Goal: Feedback & Contribution: Contribute content

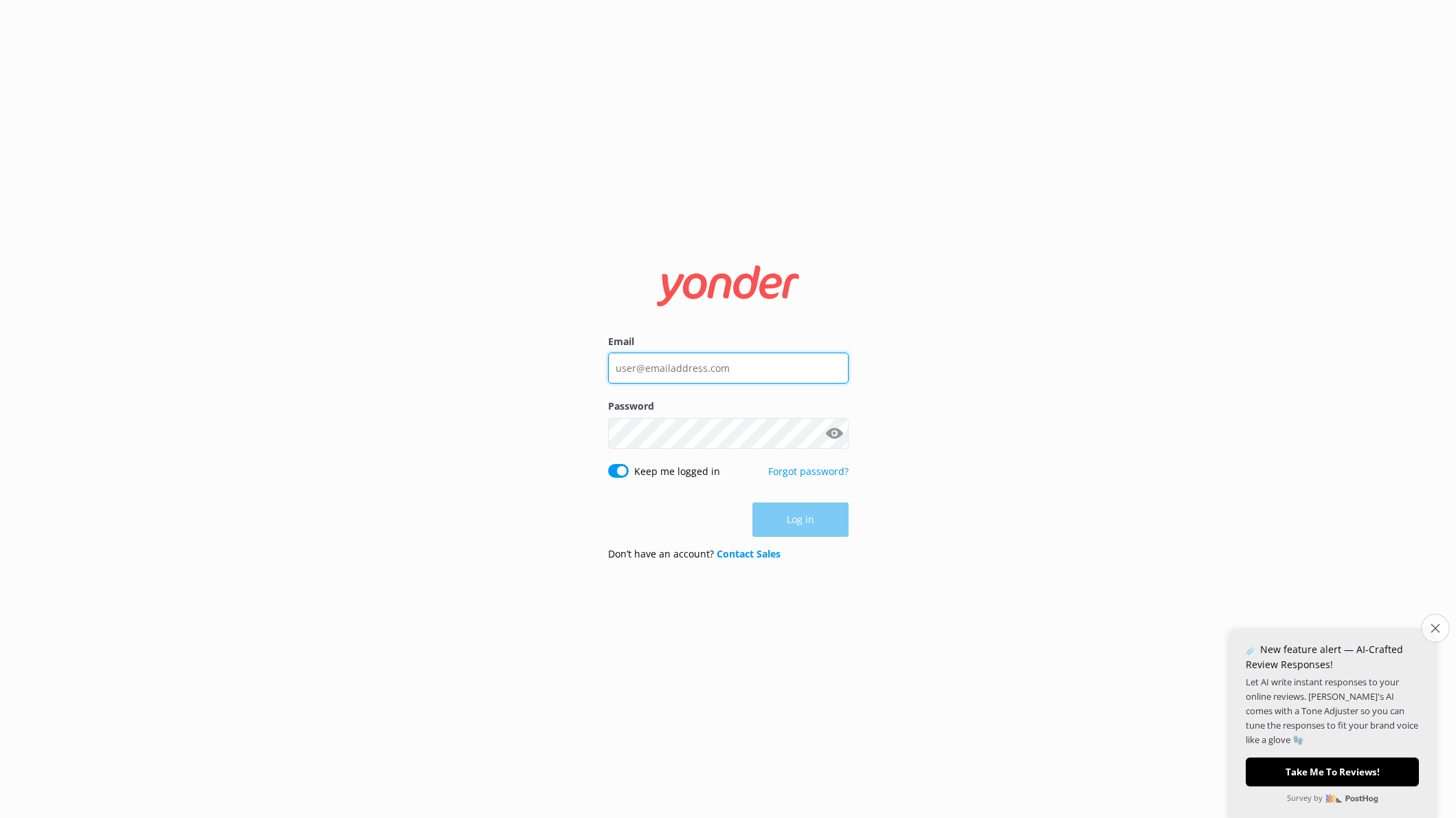
type input "[EMAIL_ADDRESS][DOMAIN_NAME]"
click at [1431, 626] on icon "Close survey" at bounding box center [1435, 627] width 9 height 9
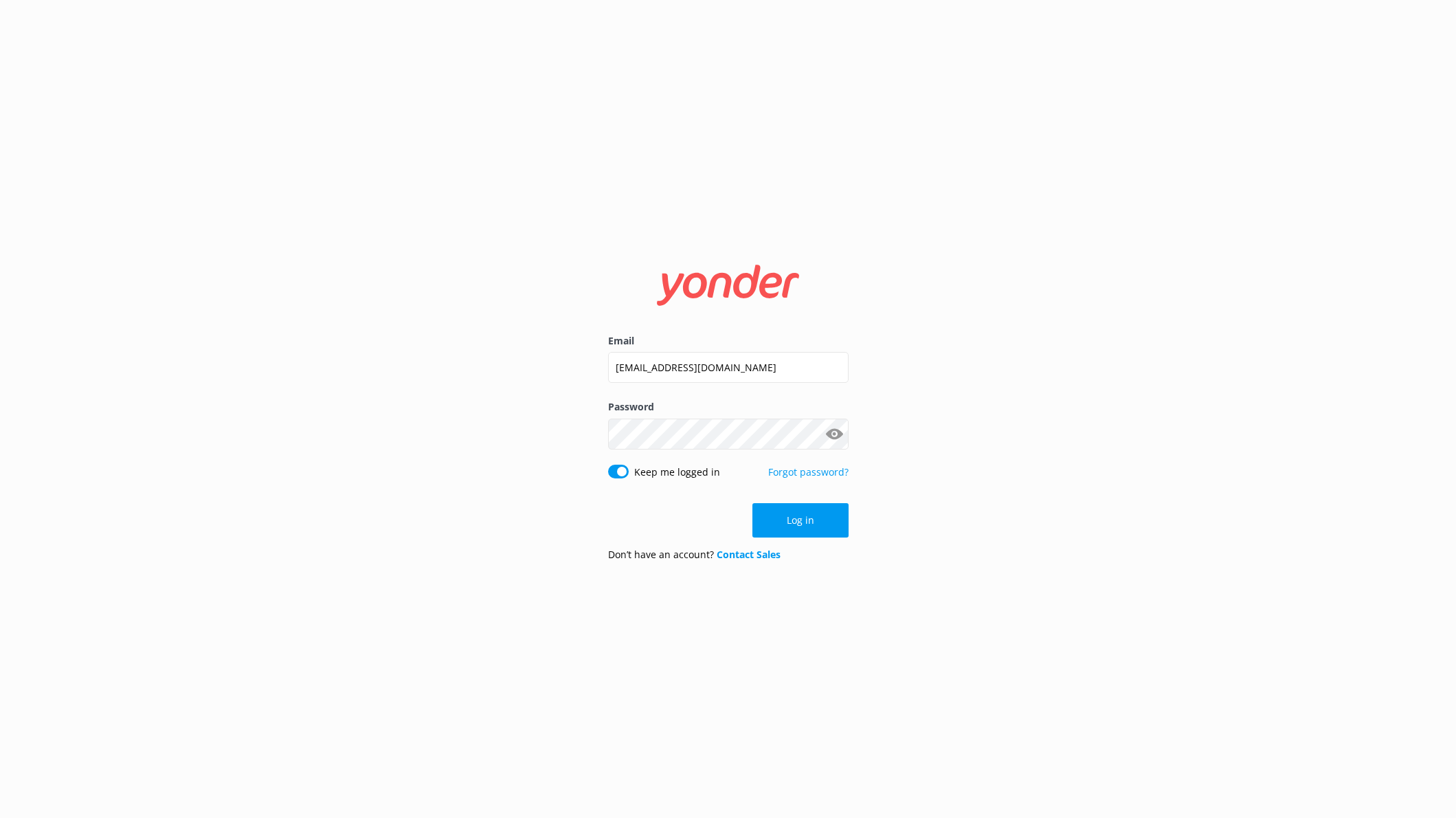
click at [786, 520] on button "Log in" at bounding box center [801, 520] width 96 height 35
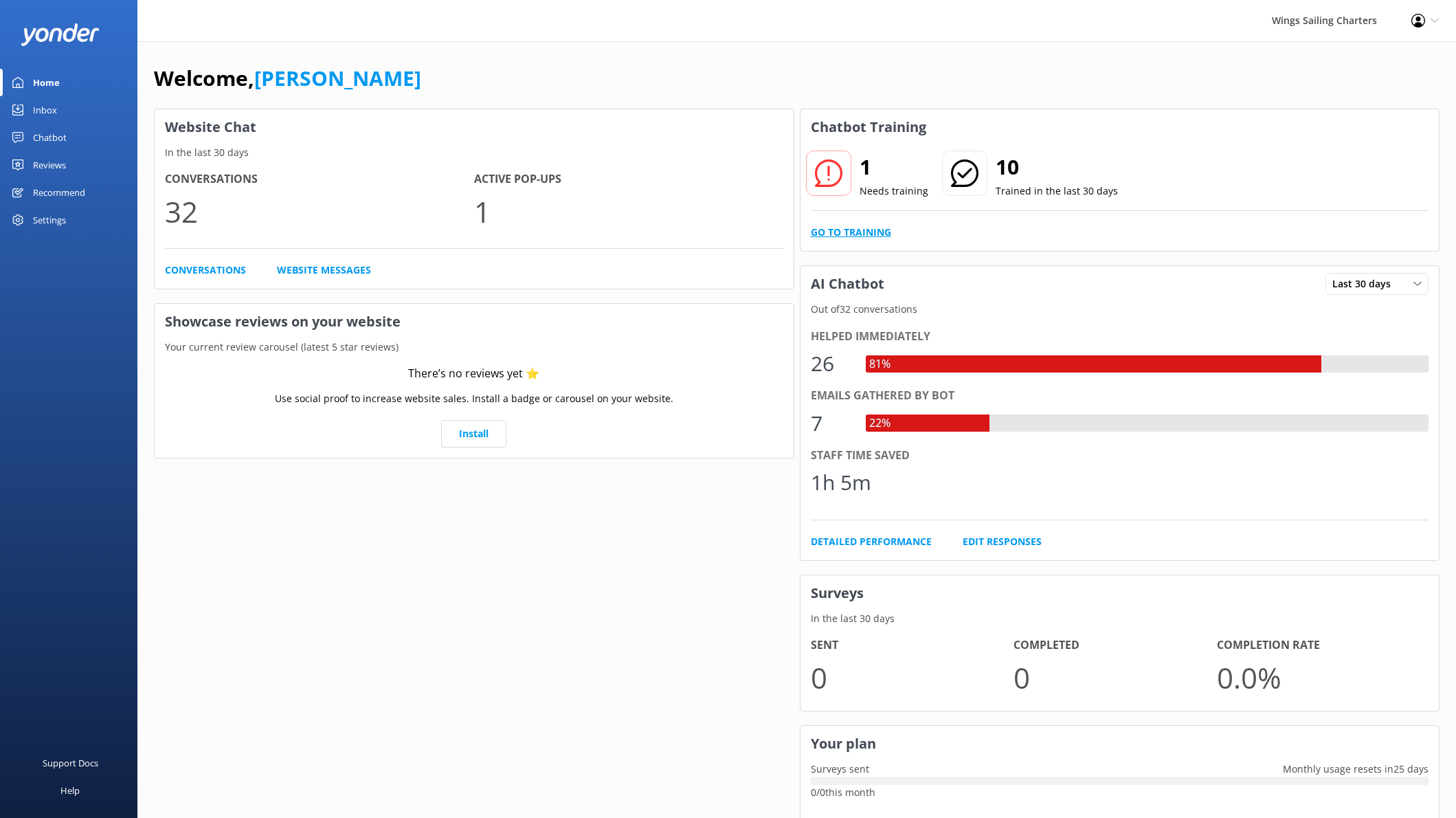
click at [840, 231] on link "Go to Training" at bounding box center [850, 232] width 80 height 15
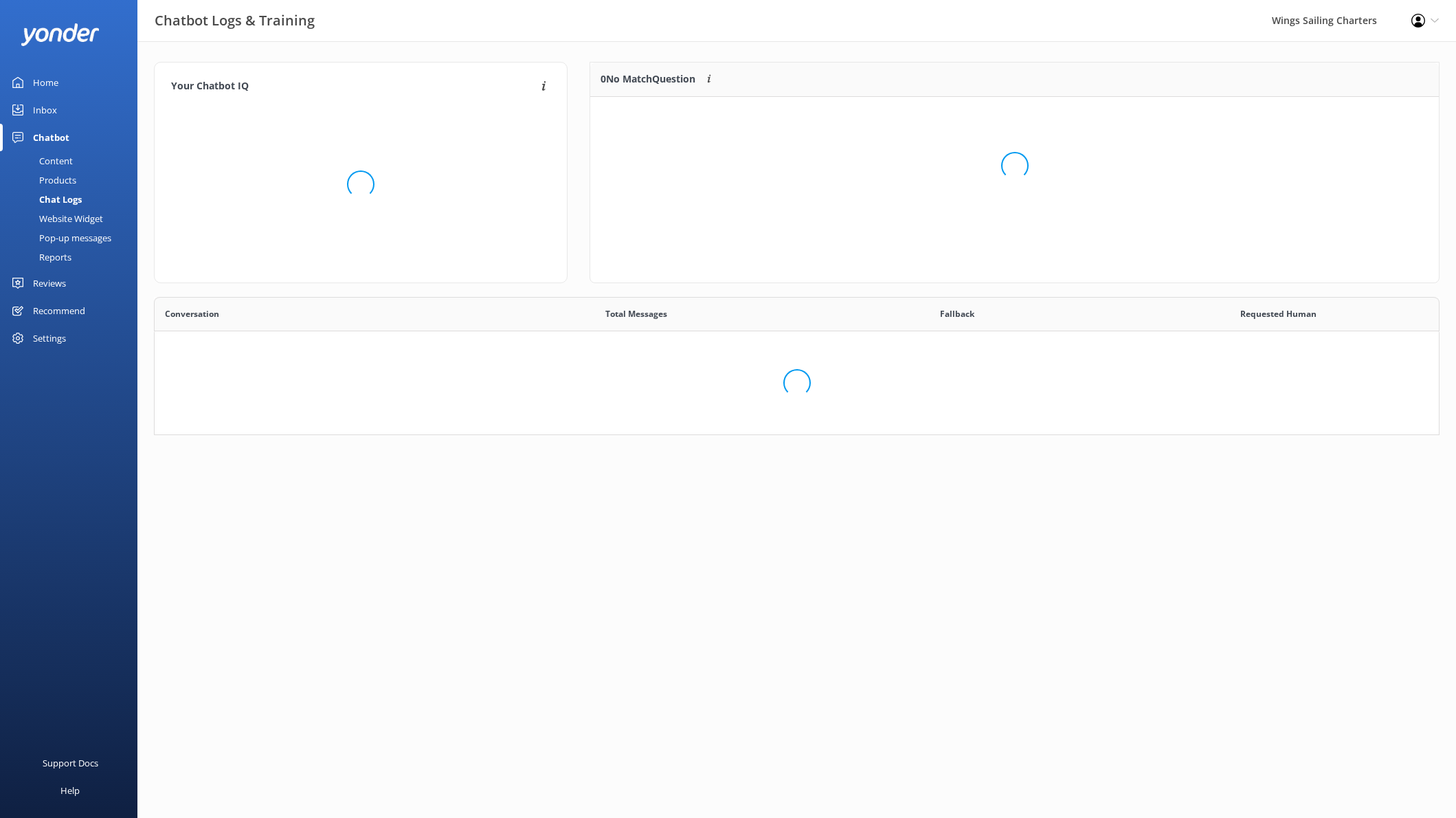
scroll to position [482, 1284]
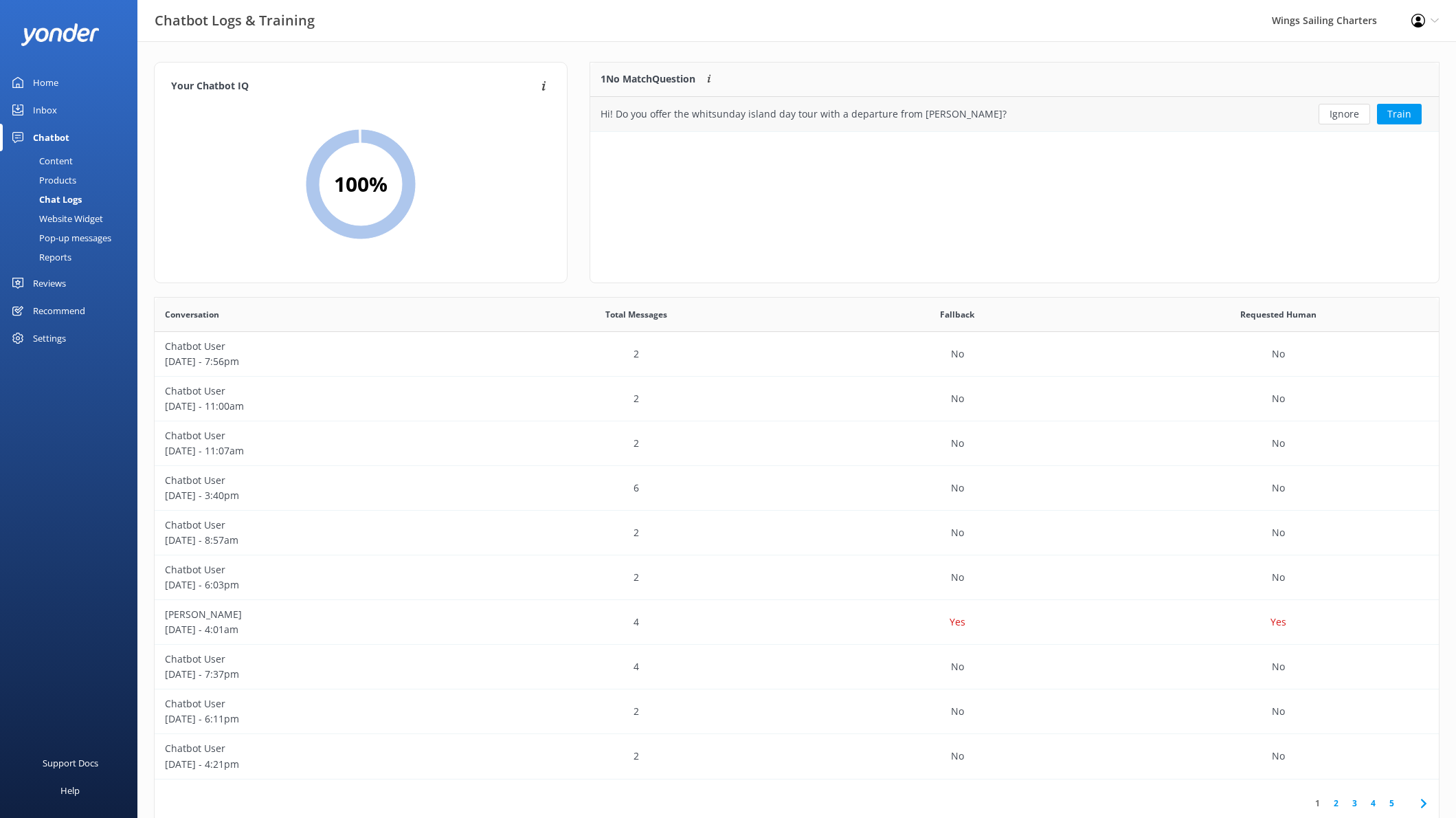
click at [1343, 113] on button "Ignore" at bounding box center [1343, 114] width 51 height 20
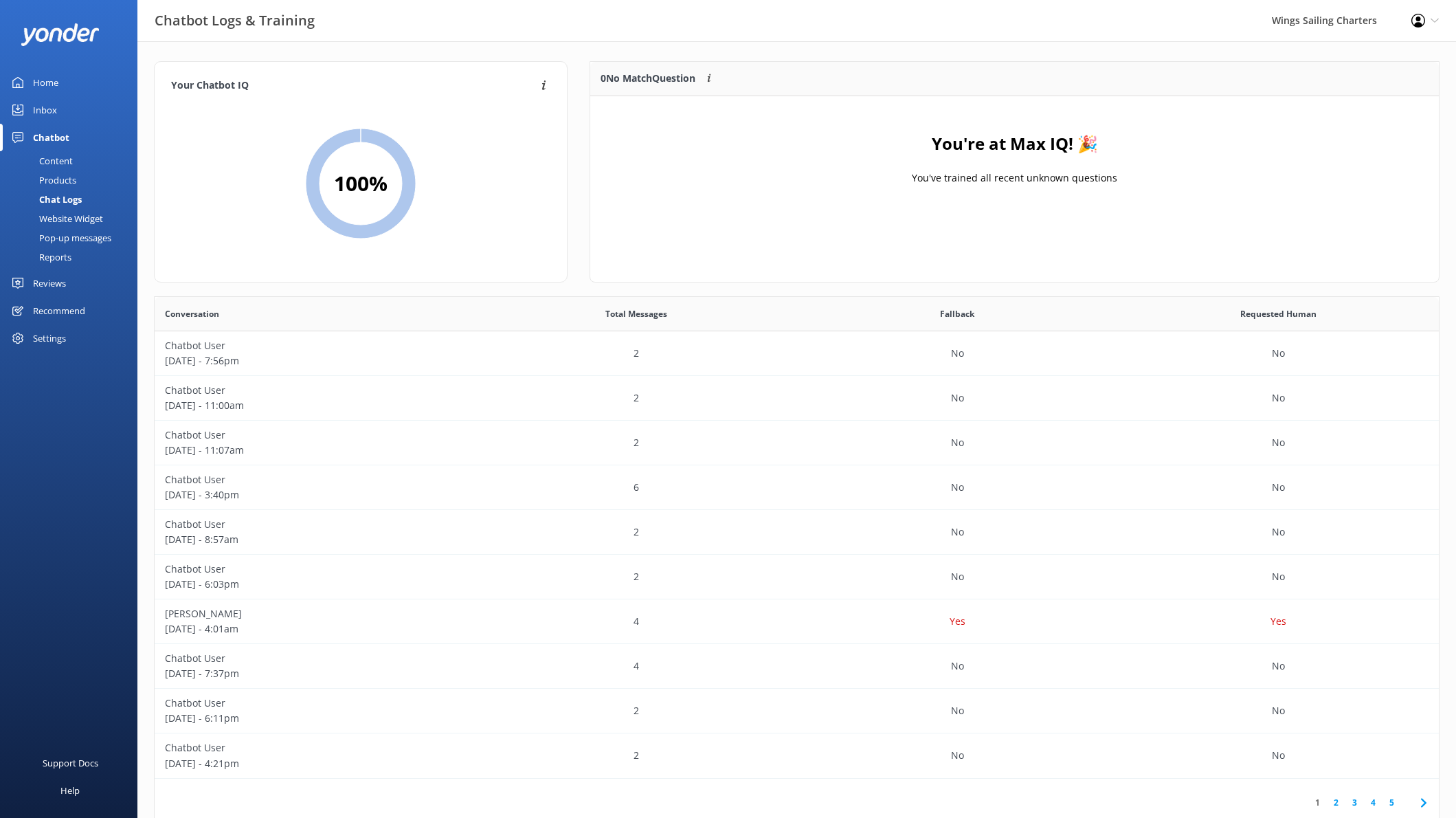
click at [40, 80] on div "Home" at bounding box center [45, 82] width 25 height 28
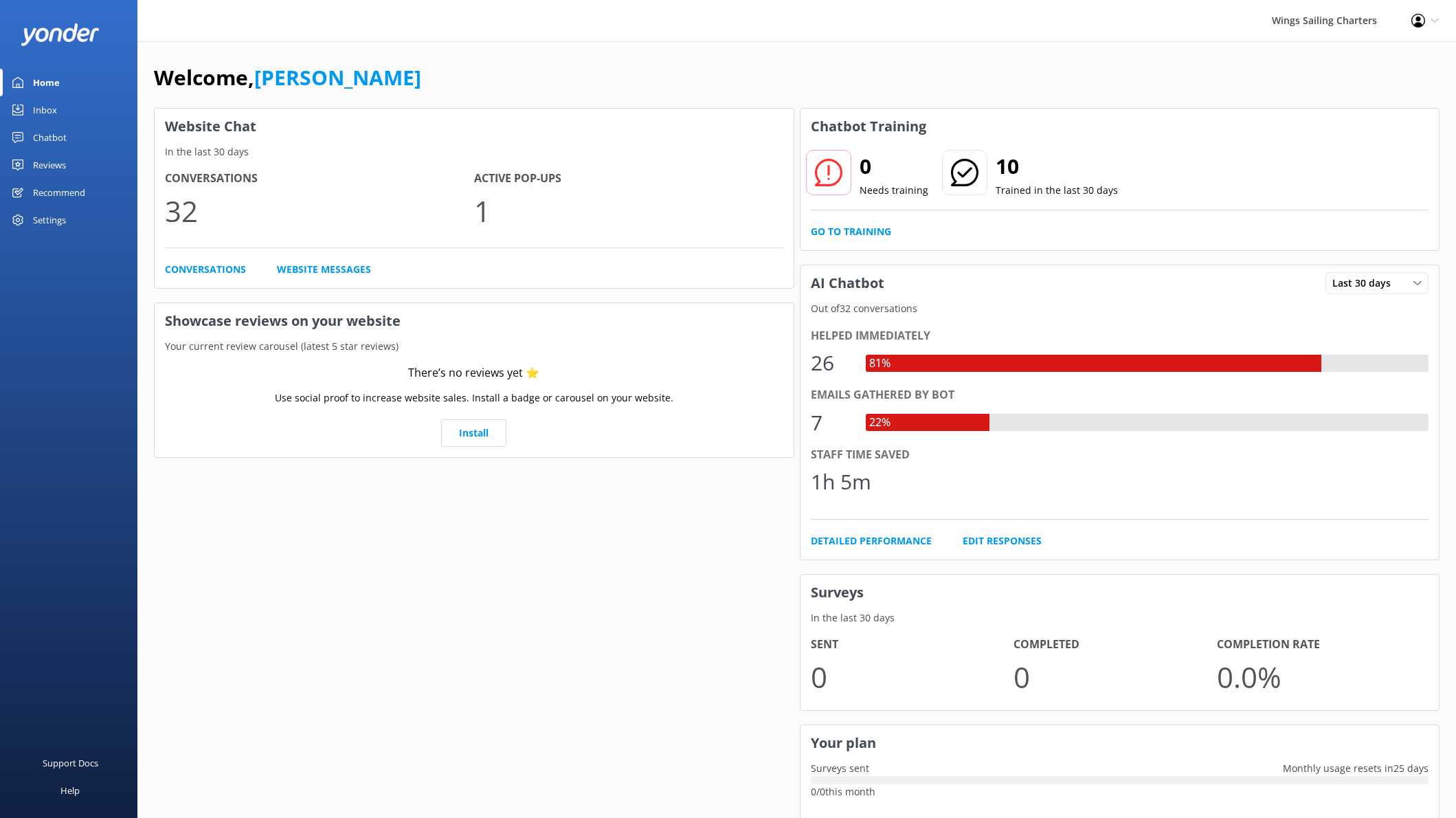
scroll to position [3, 0]
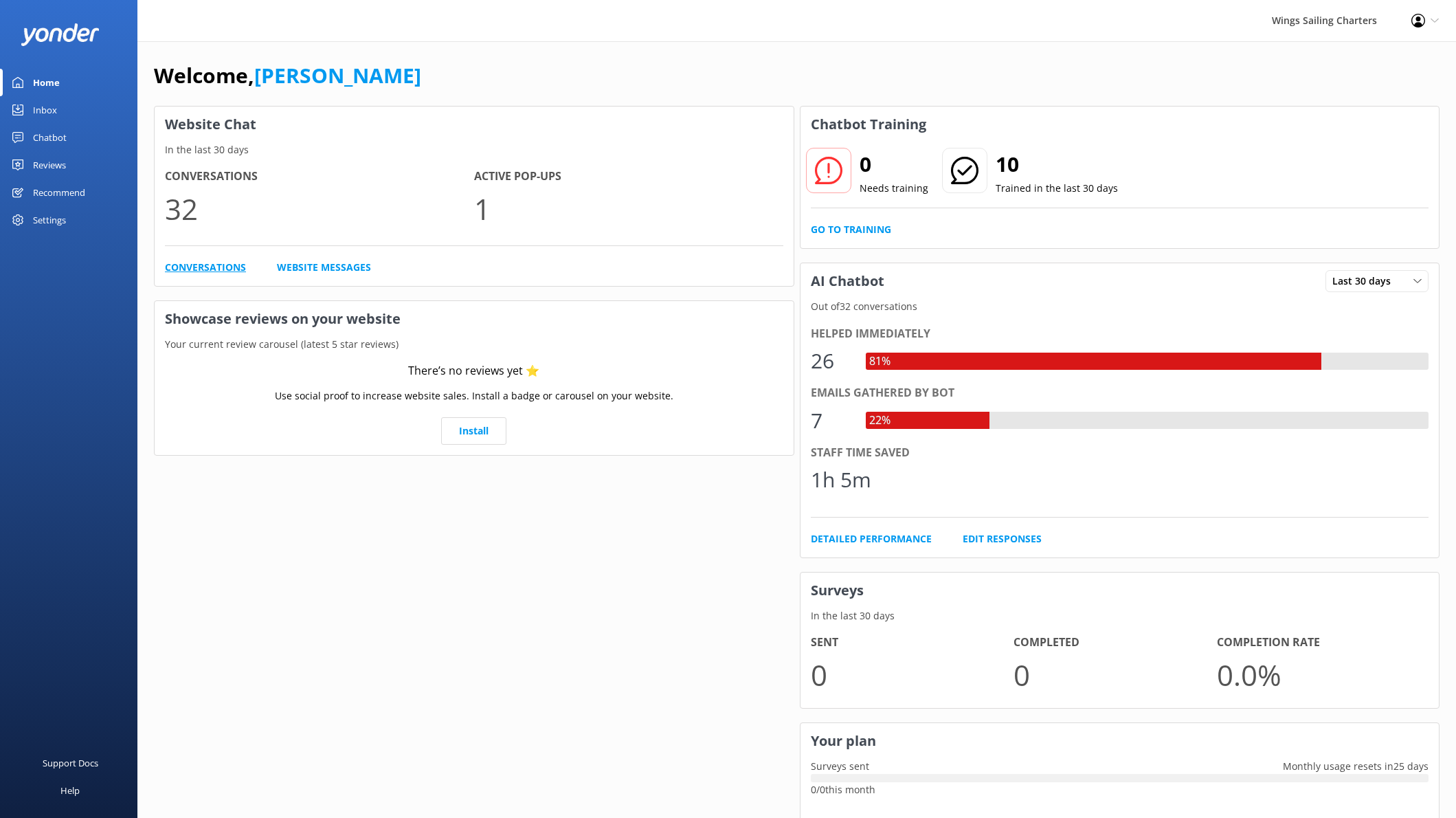
click at [198, 265] on link "Conversations" at bounding box center [205, 268] width 81 height 15
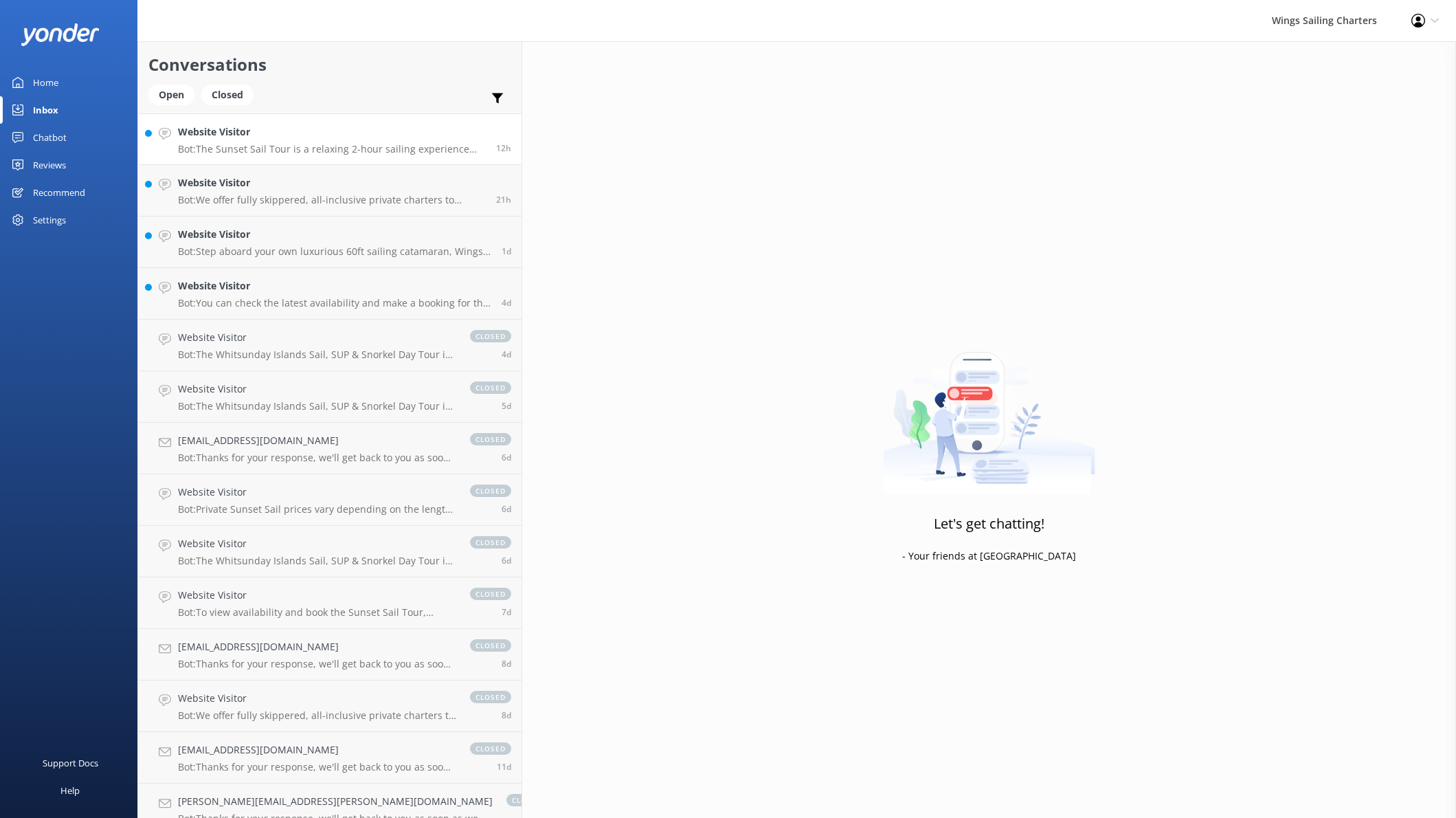
click at [330, 140] on div "Website Visitor Bot: The Sunset Sail Tour is a relaxing 2-hour sailing experien…" at bounding box center [331, 139] width 307 height 30
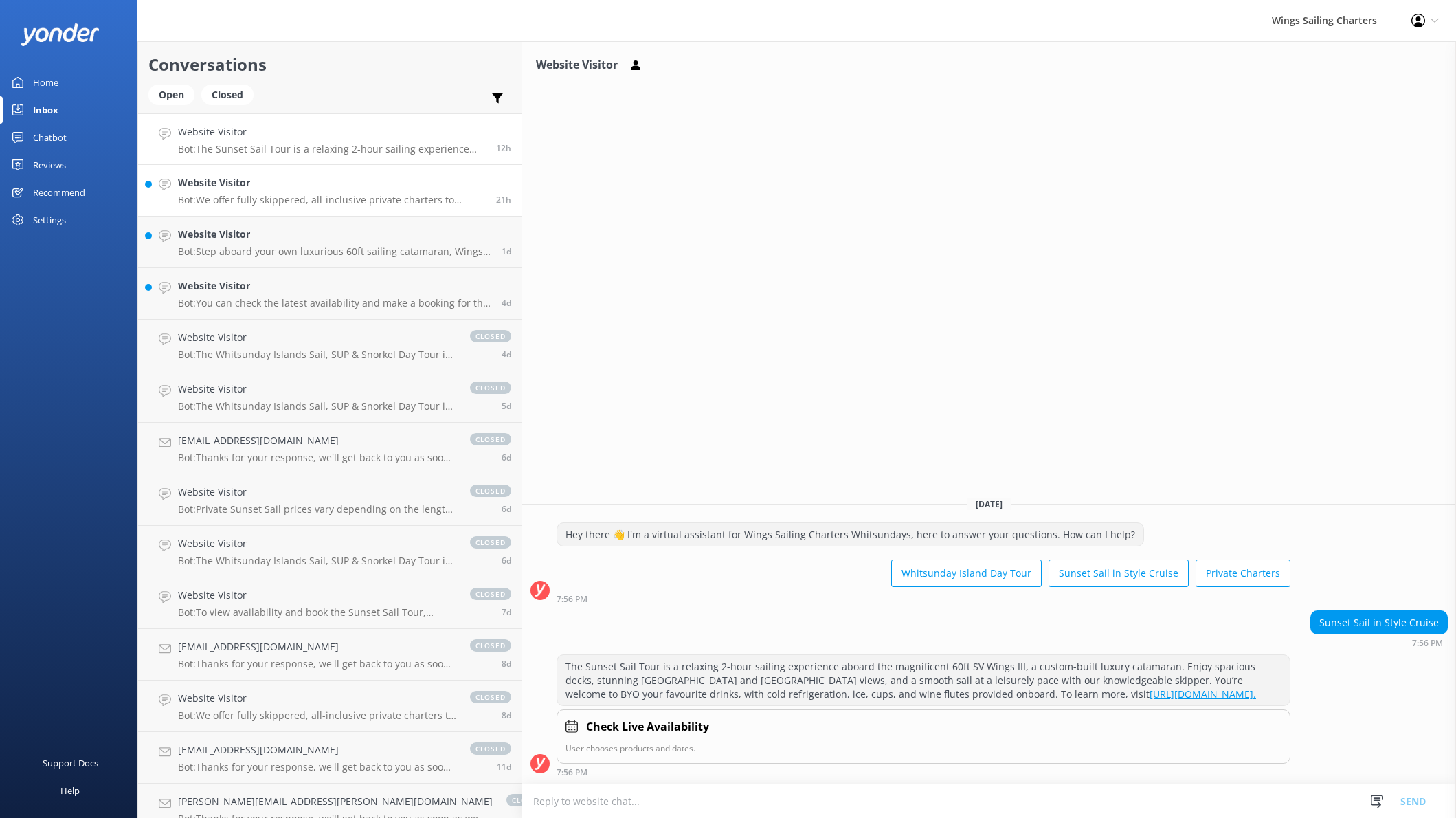
click at [315, 190] on h4 "Website Visitor" at bounding box center [331, 183] width 307 height 15
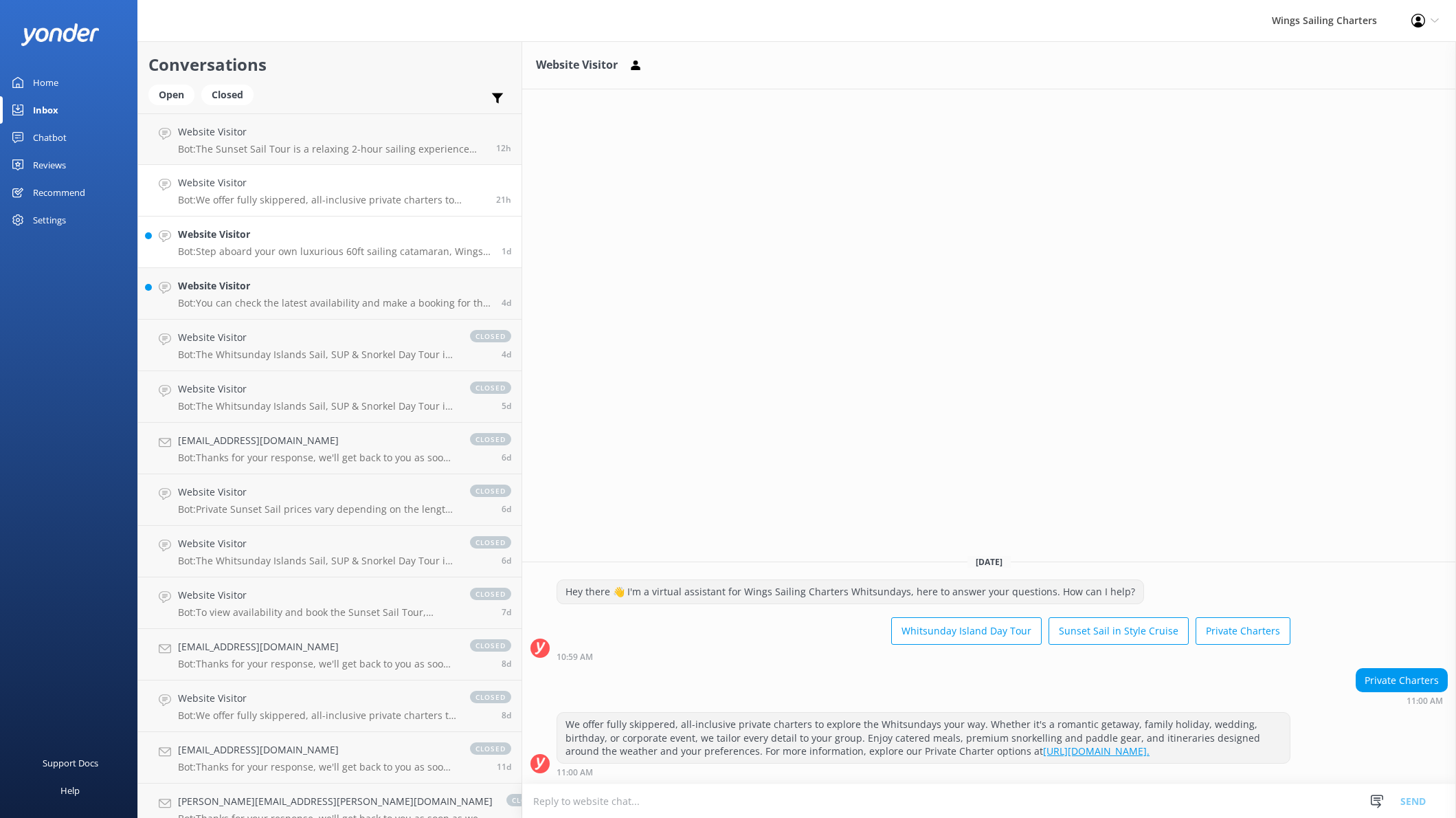
click at [307, 254] on p "Bot: Step aboard your own luxurious 60ft sailing catamaran, Wings III, for an u…" at bounding box center [334, 251] width 313 height 13
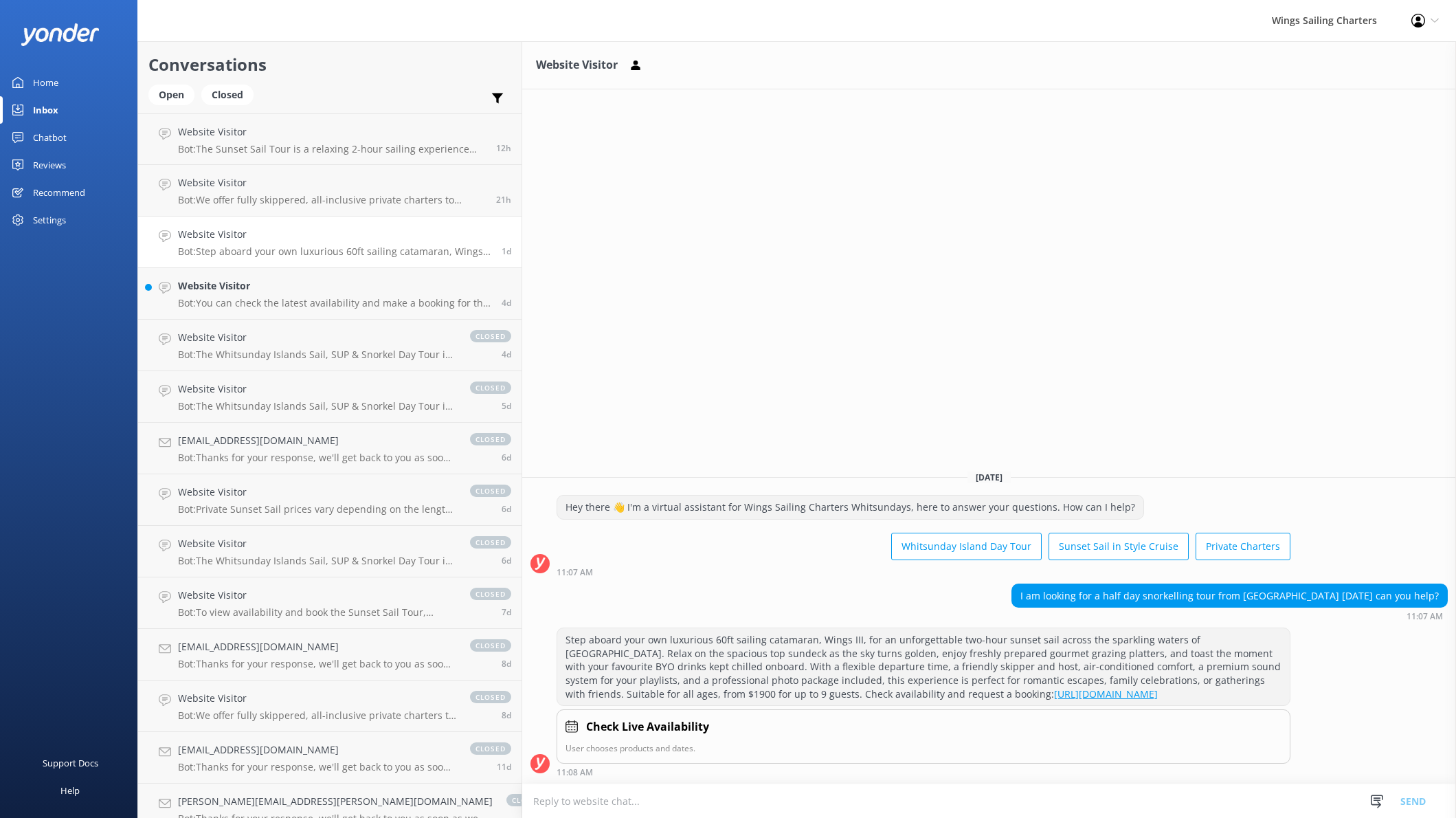
click at [827, 658] on div "Step aboard your own luxurious 60ft sailing catamaran, Wings III, for an unforg…" at bounding box center [923, 667] width 732 height 77
click at [280, 300] on p "Bot: You can check the latest availability and make a booking for the Sunset Sa…" at bounding box center [334, 303] width 313 height 13
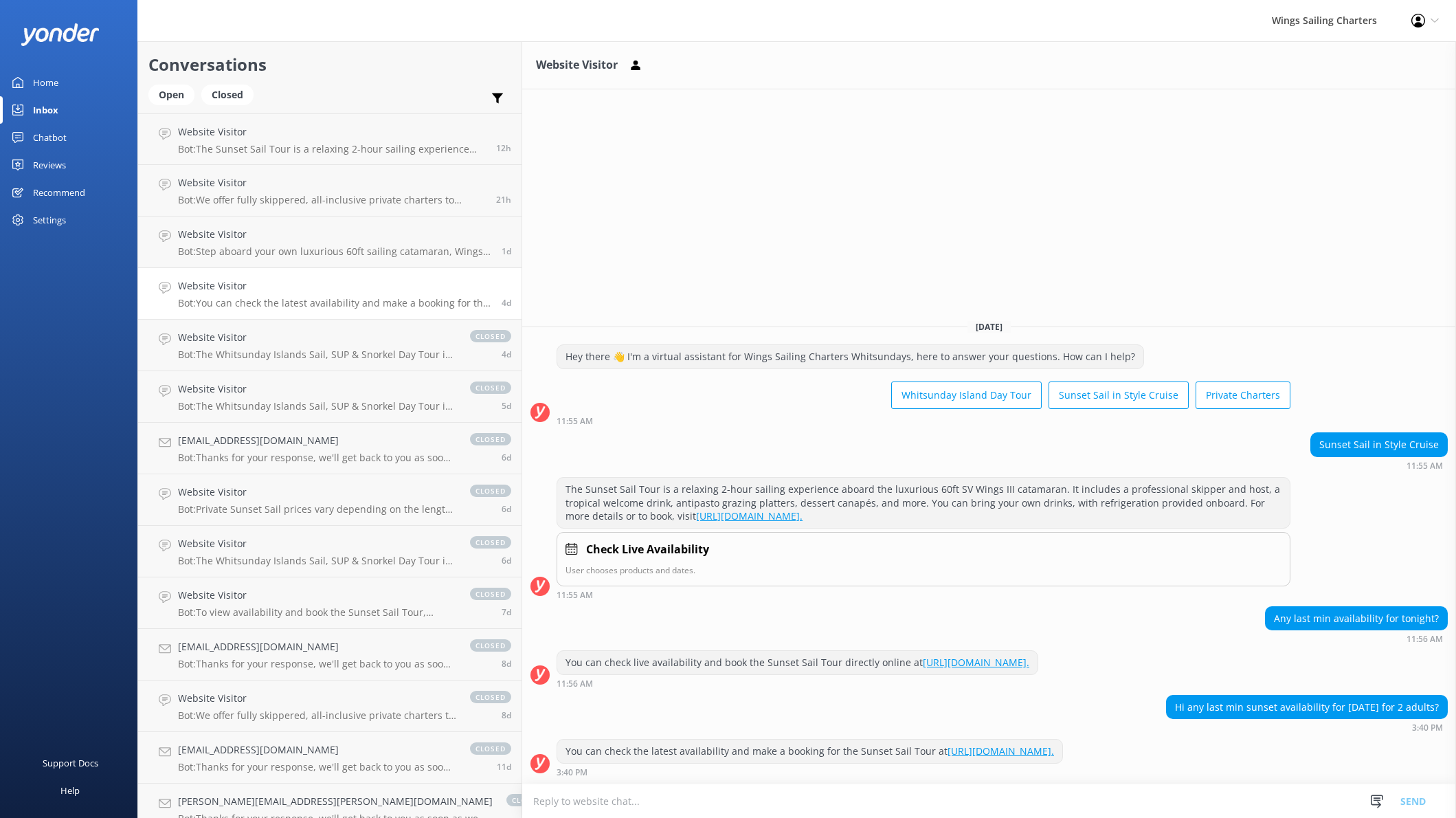
click at [42, 80] on div "Home" at bounding box center [45, 82] width 25 height 28
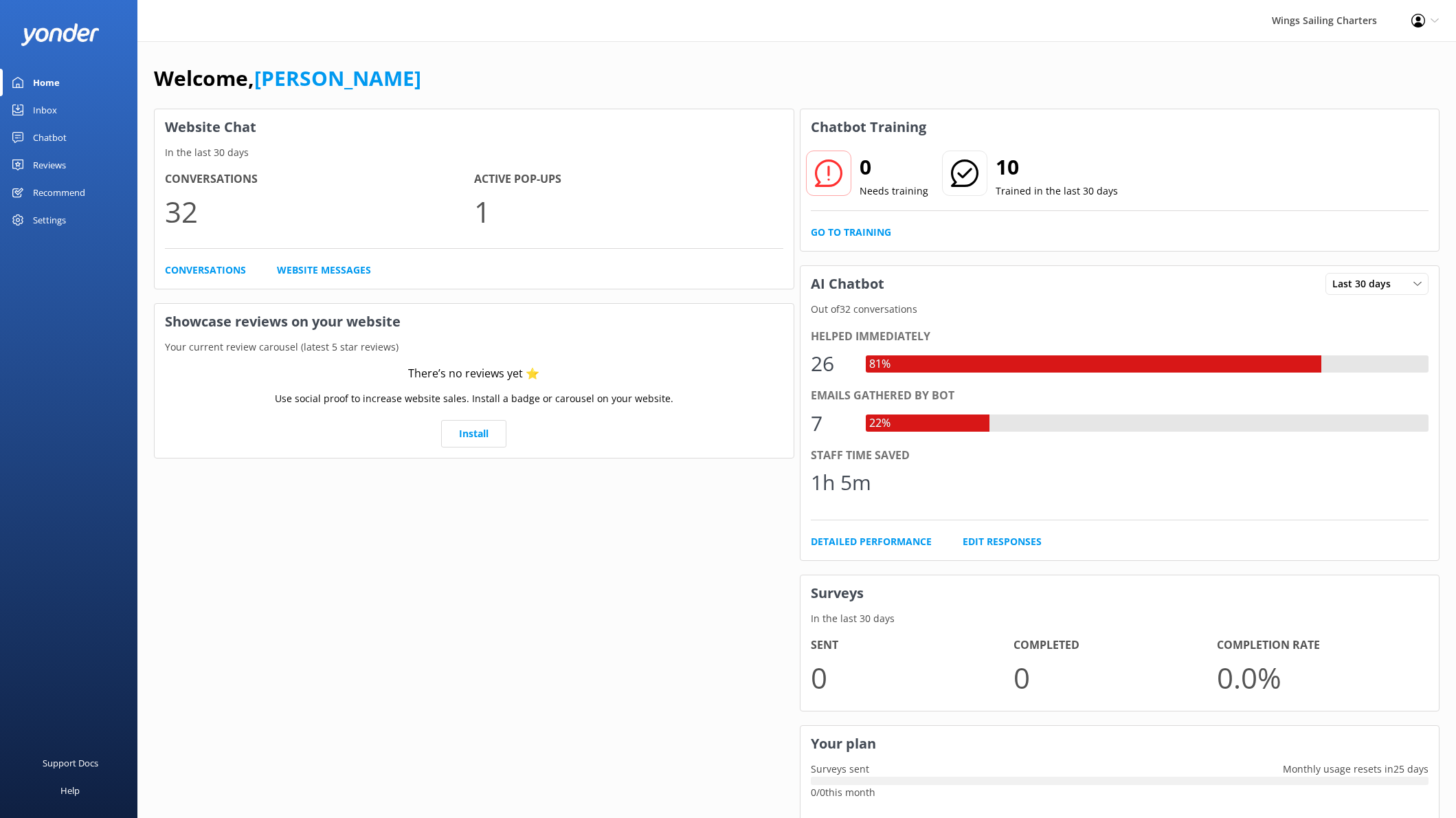
click at [57, 138] on div "Chatbot" at bounding box center [49, 137] width 34 height 28
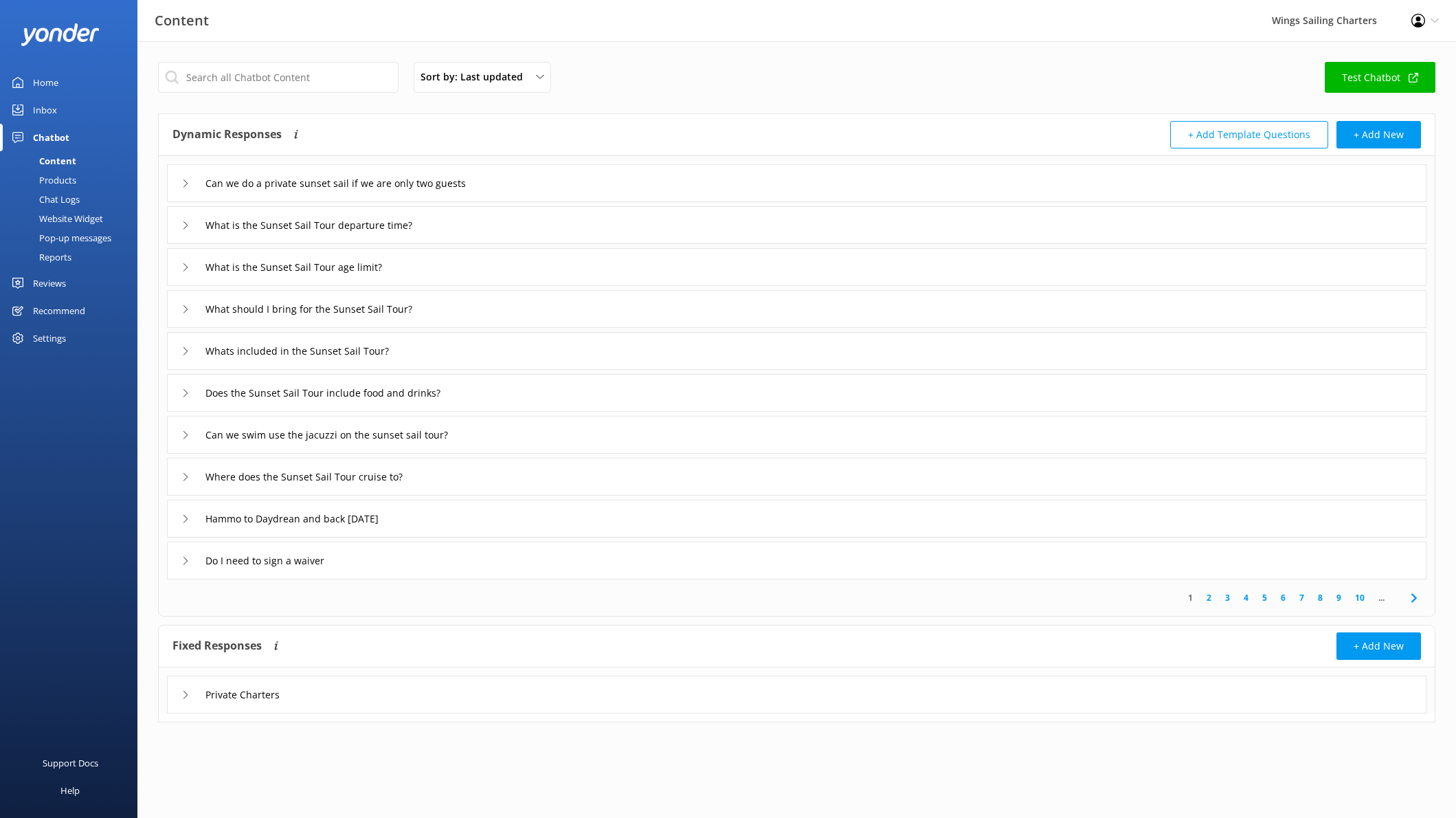
click at [56, 158] on div "Content" at bounding box center [42, 161] width 68 height 19
click at [56, 183] on div "Products" at bounding box center [42, 180] width 68 height 19
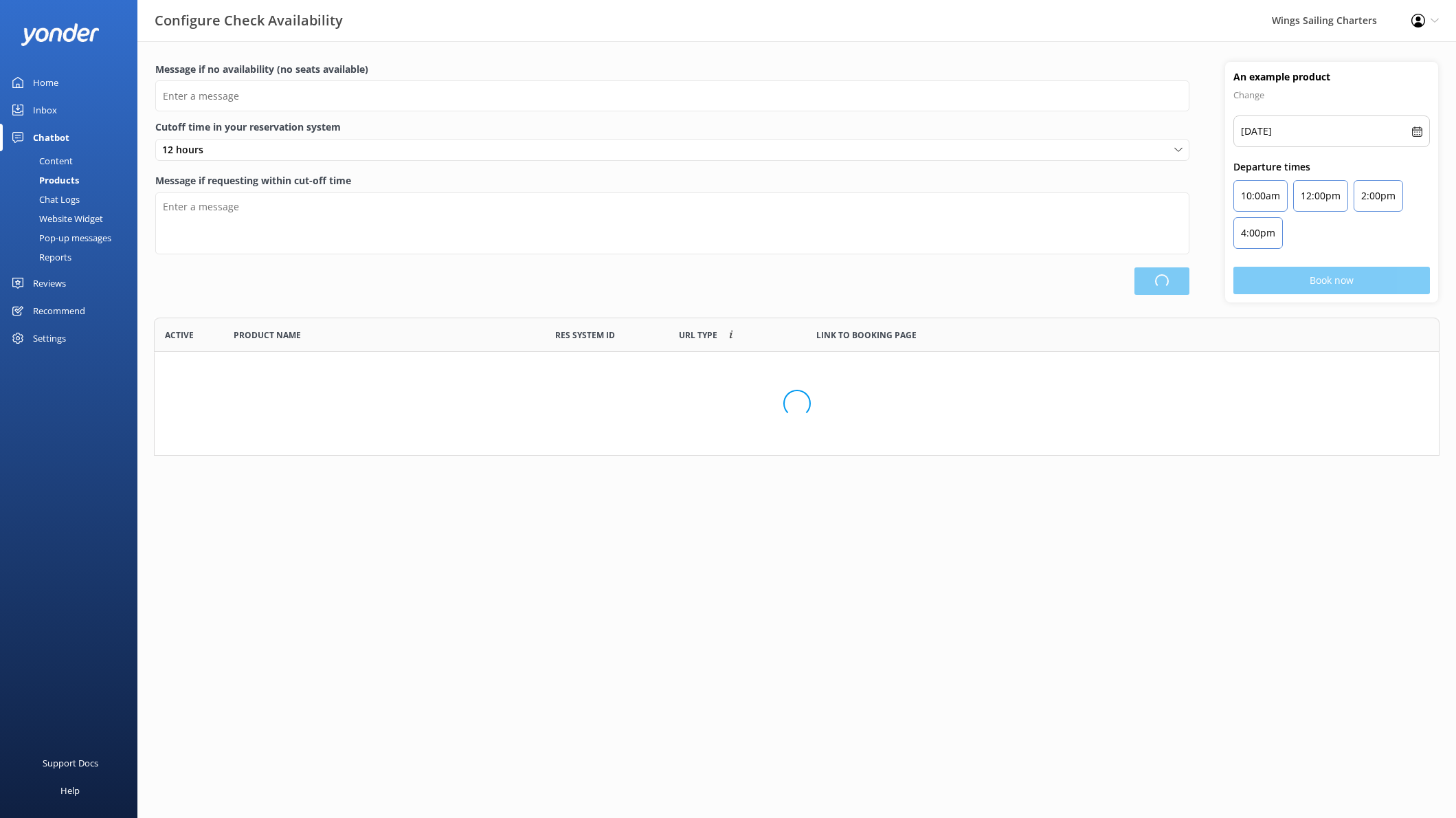
scroll to position [138, 1285]
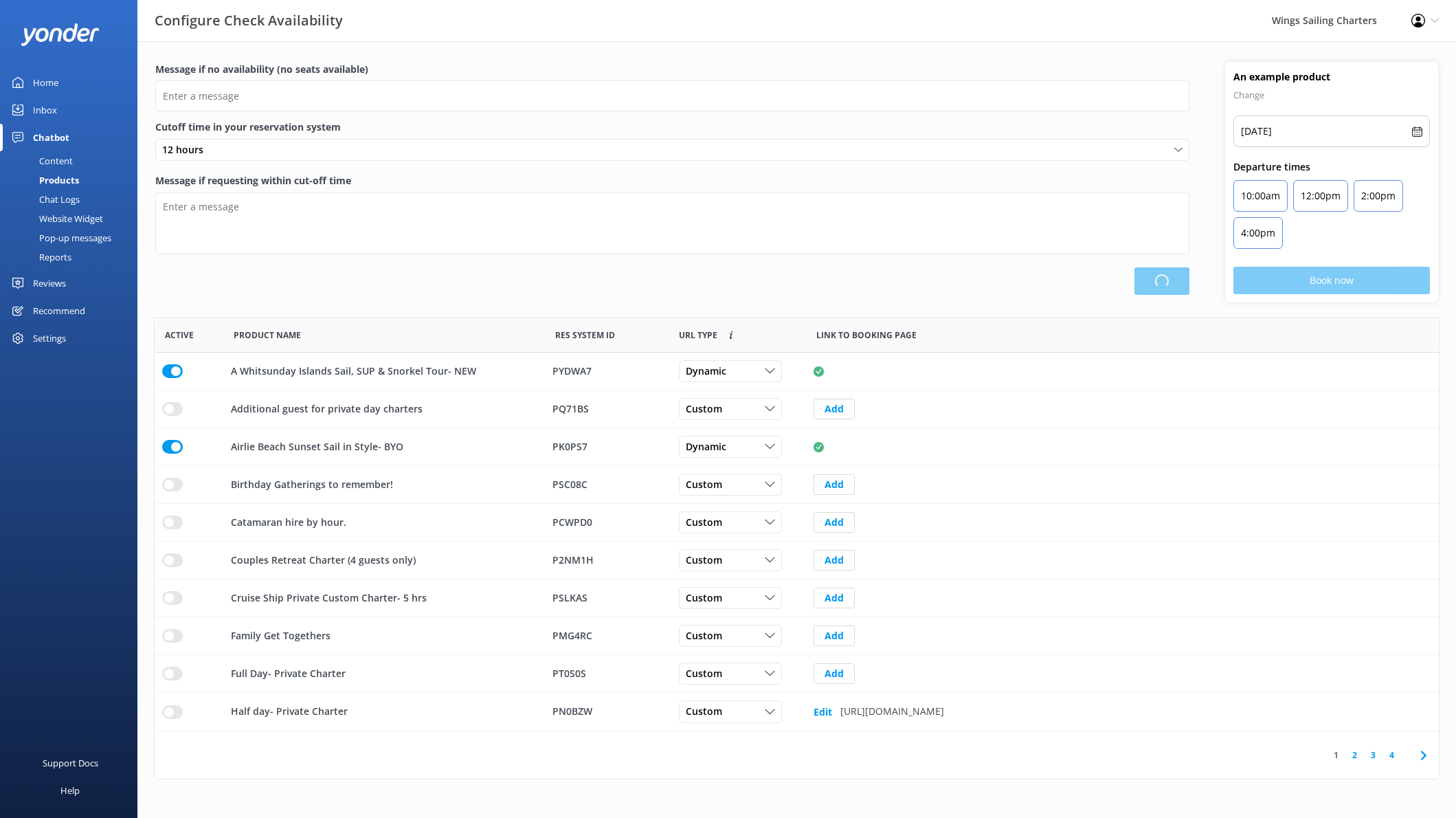
type input "There are no seats available, please check an alternative day"
type textarea "Our online booking system closes 1 hour prior to departure. Please contact us t…"
click at [54, 198] on div "Chat Logs" at bounding box center [44, 199] width 71 height 19
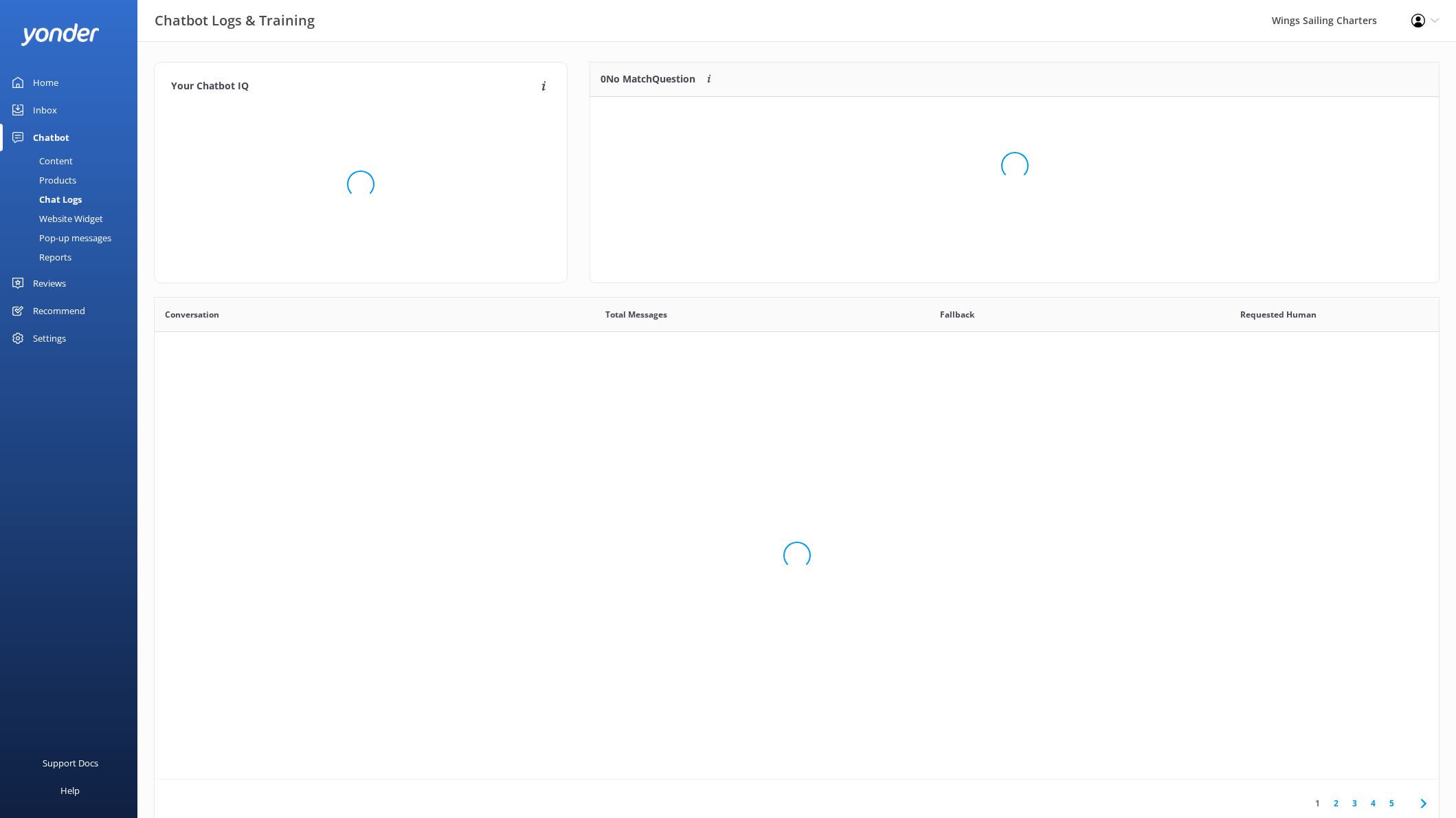
scroll to position [482, 1284]
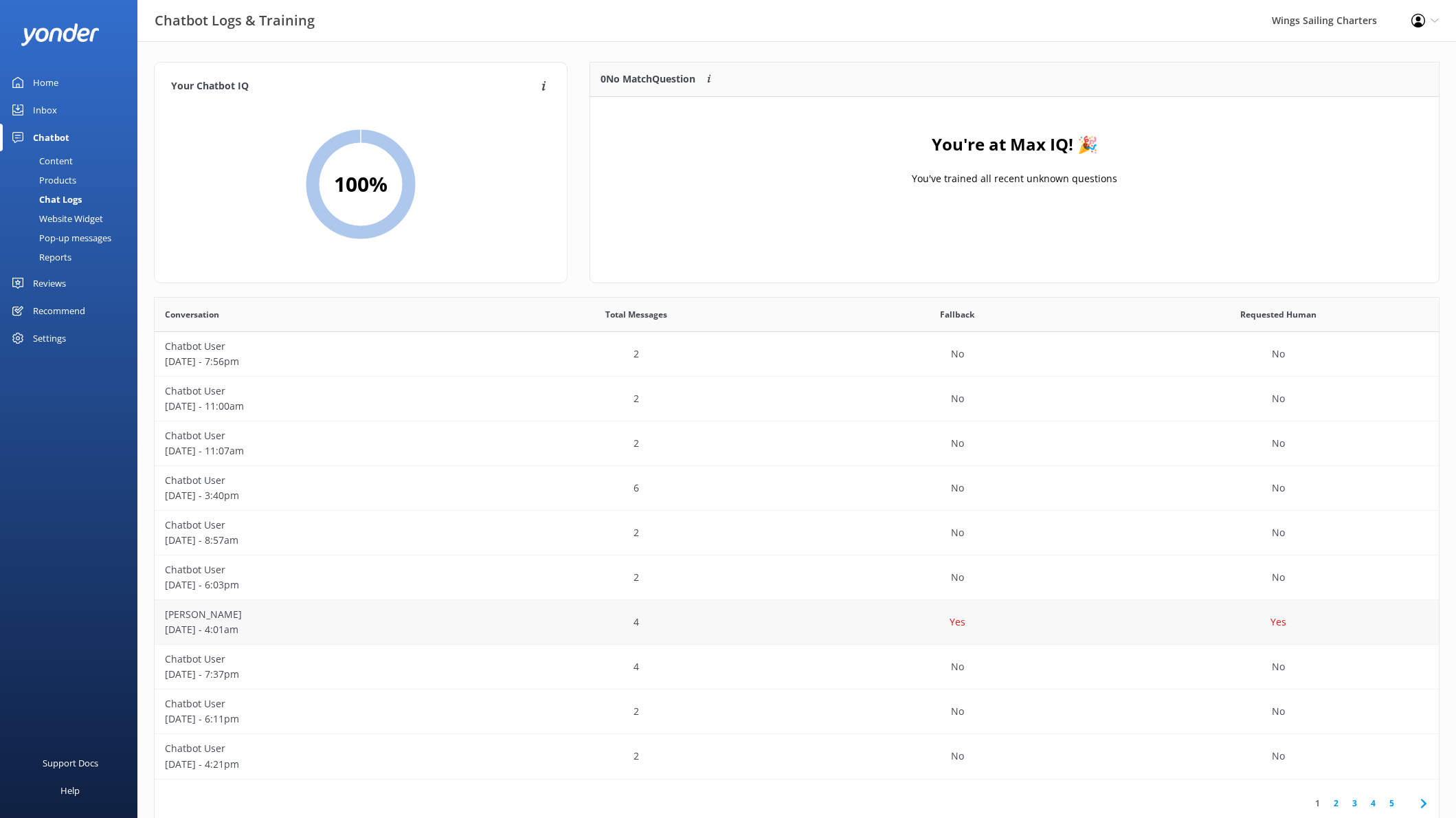
click at [288, 623] on p "[DATE] - 4:01am" at bounding box center [315, 629] width 301 height 15
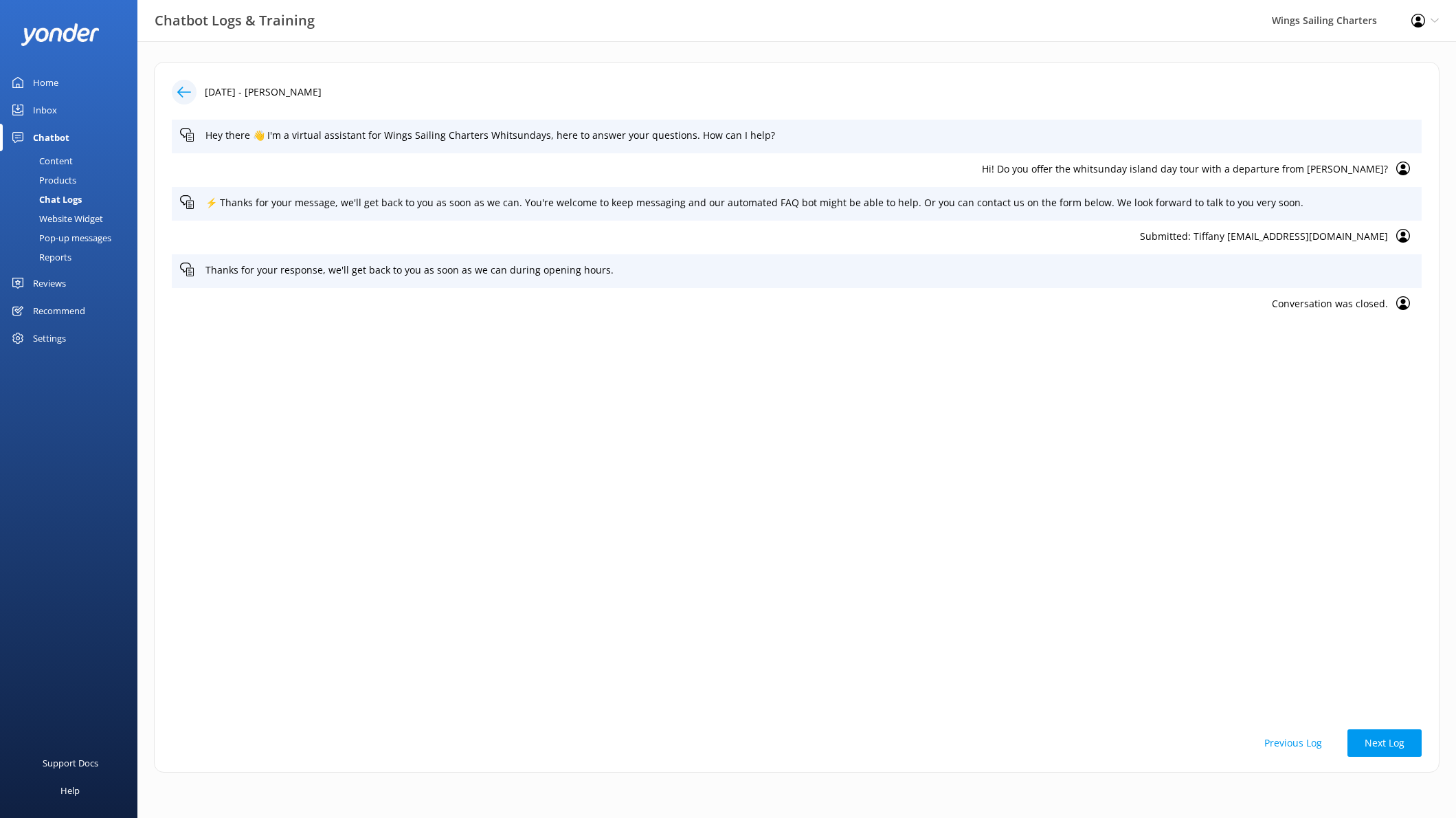
click at [65, 158] on div "Content" at bounding box center [40, 161] width 65 height 19
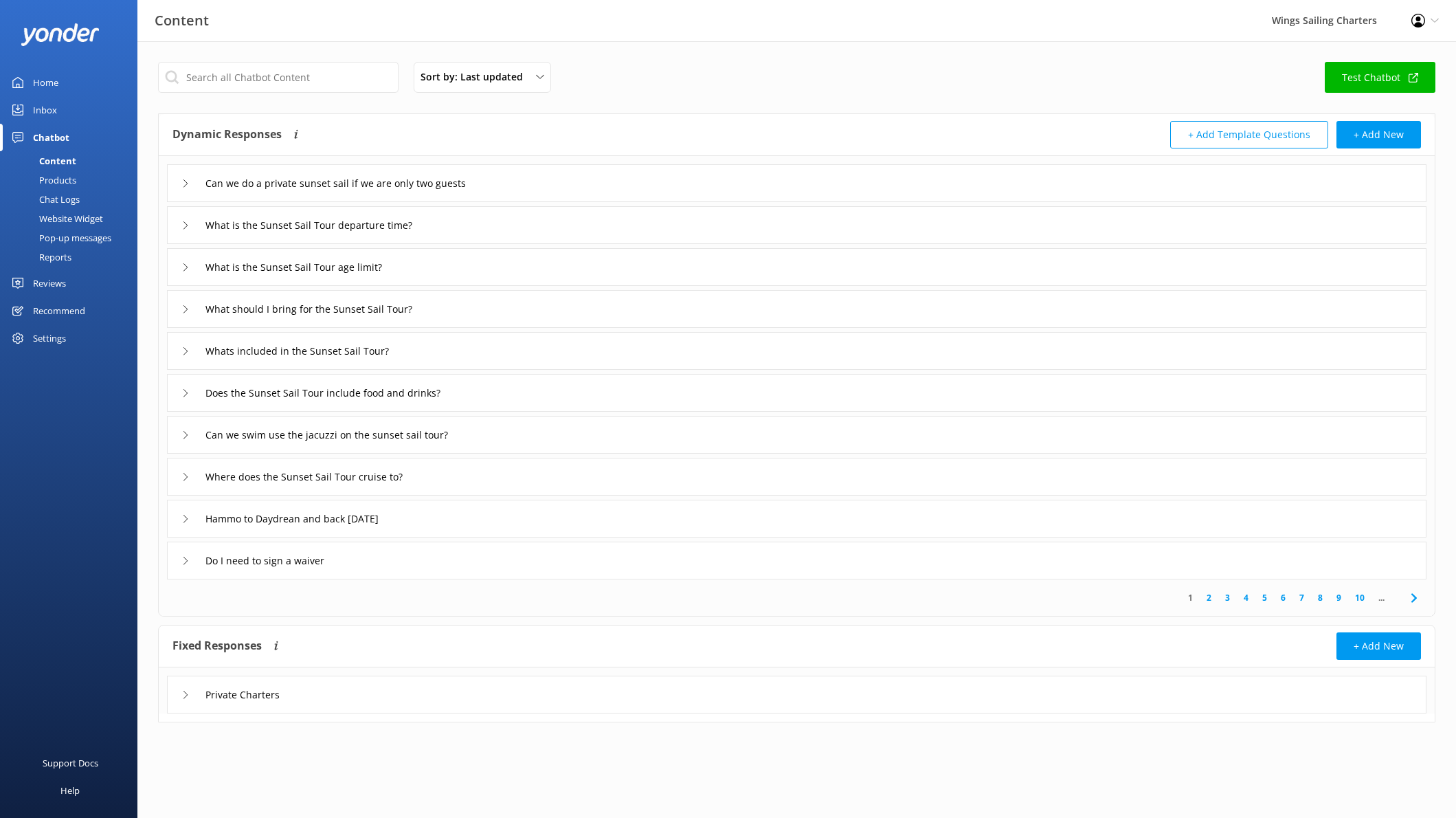
click at [65, 236] on div "Pop-up messages" at bounding box center [60, 238] width 103 height 19
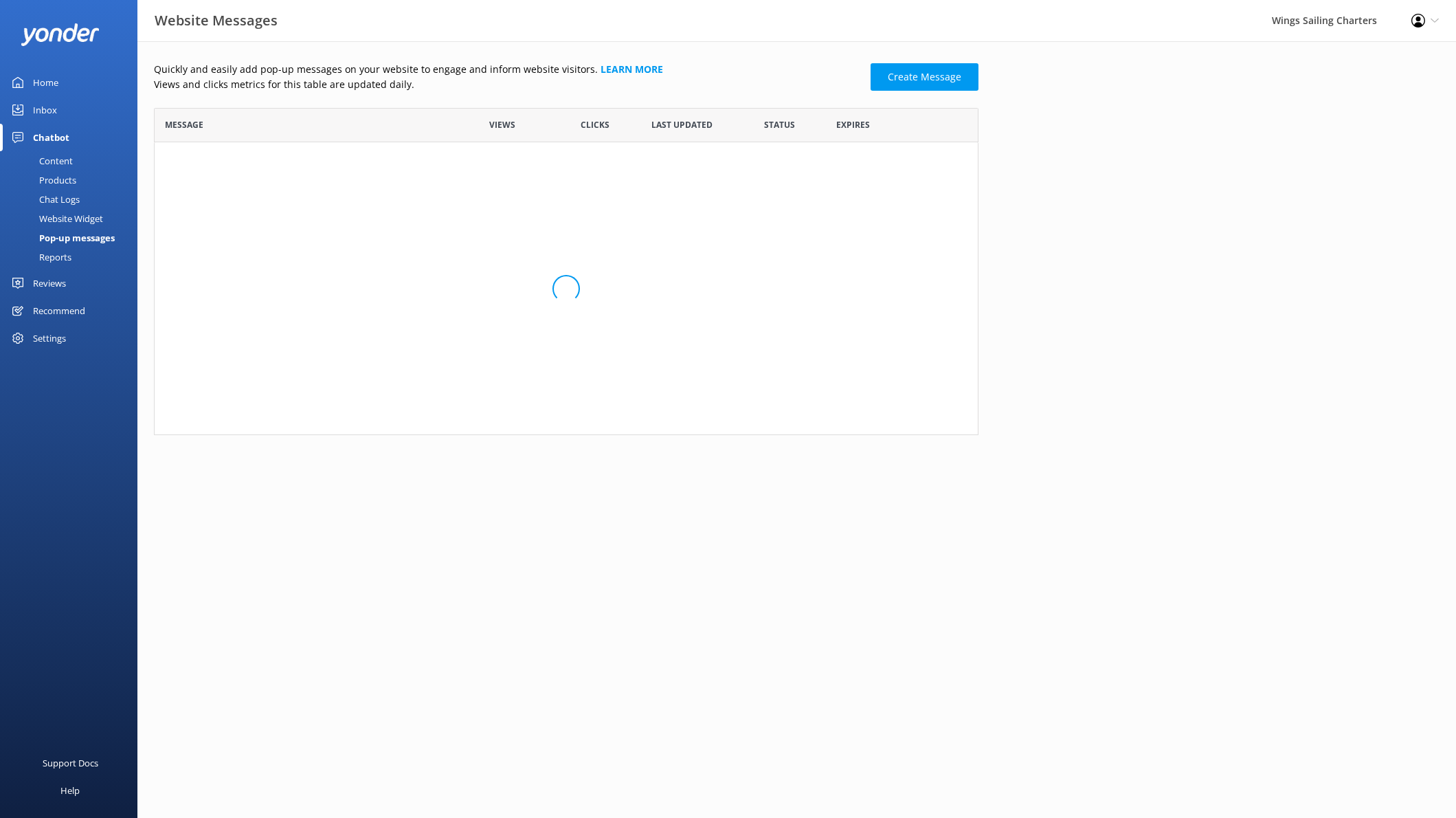
scroll to position [327, 825]
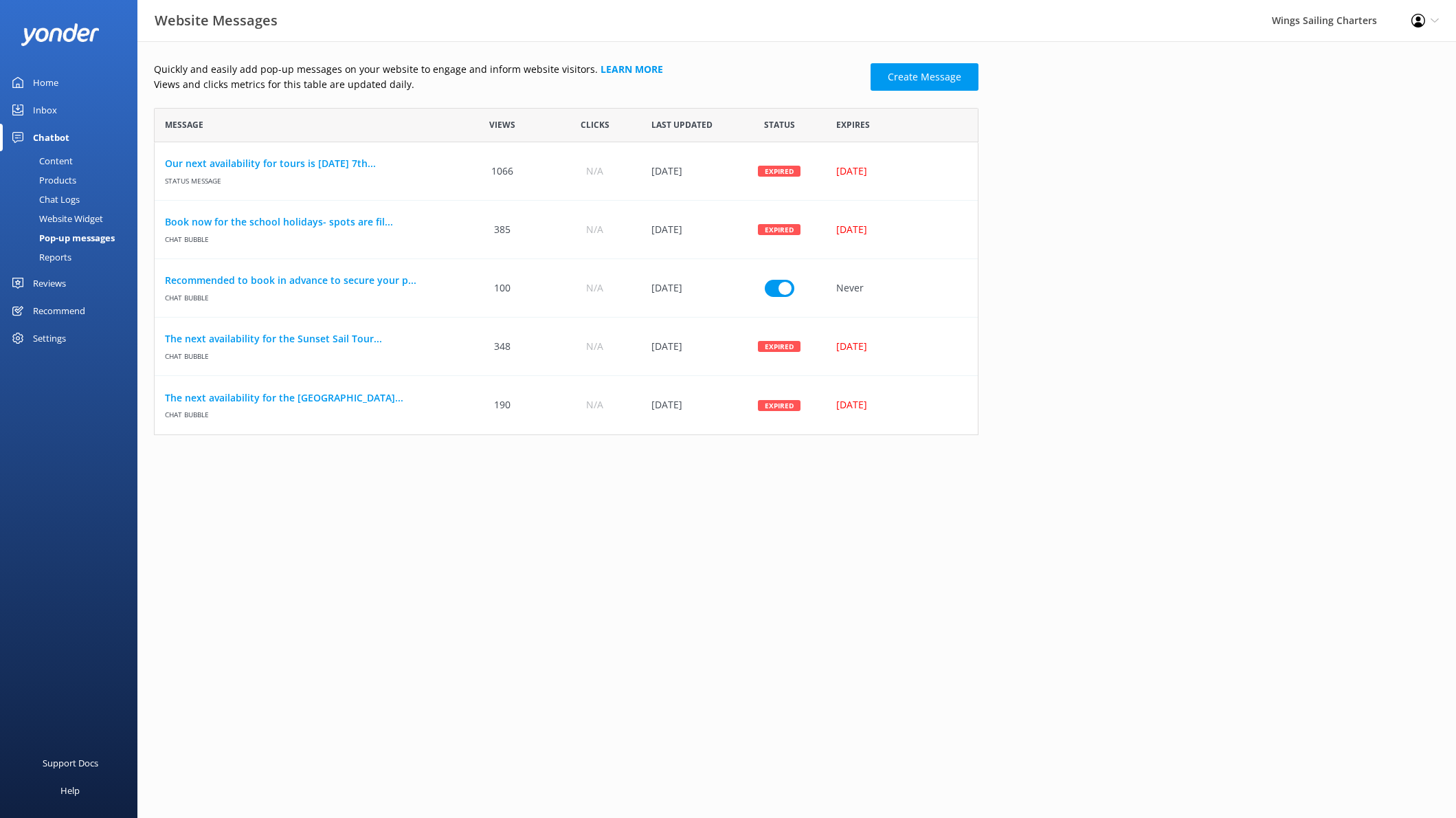
click at [48, 112] on div "Inbox" at bounding box center [44, 110] width 24 height 28
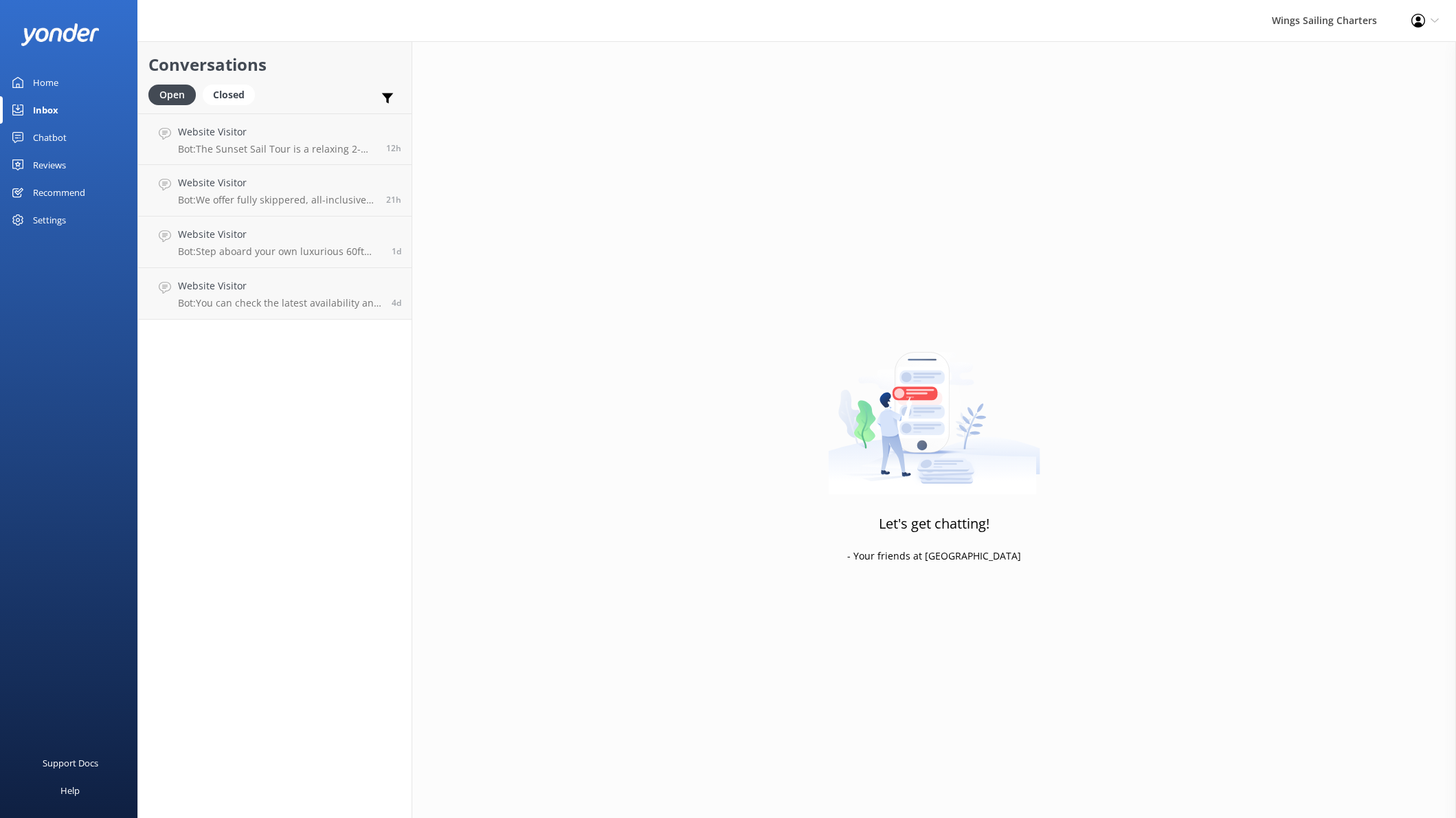
click at [47, 136] on div "Chatbot" at bounding box center [49, 137] width 34 height 28
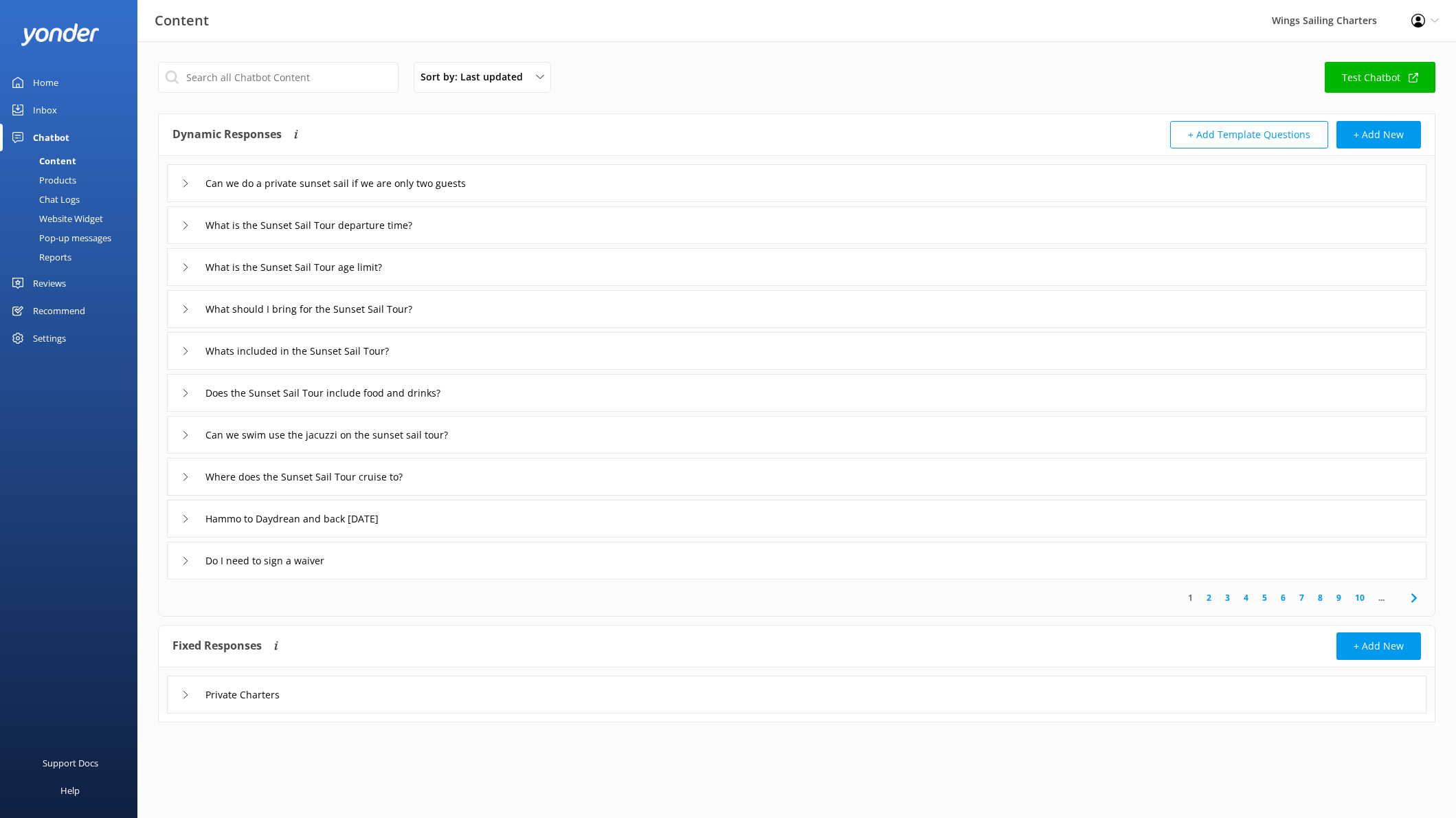
click at [1252, 138] on button "+ Add Template Questions" at bounding box center [1249, 134] width 158 height 28
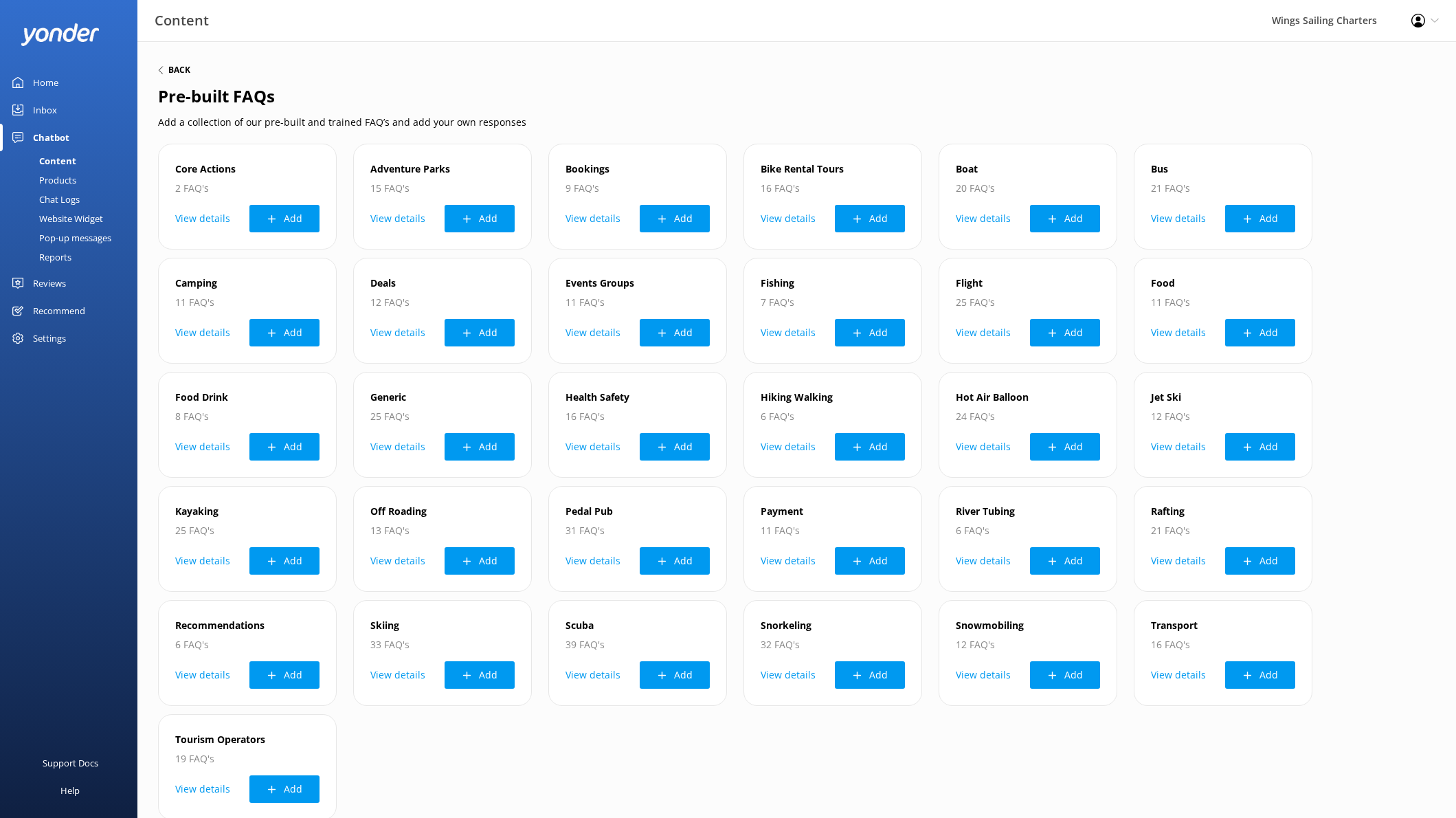
click at [169, 70] on h6 "Back" at bounding box center [179, 69] width 22 height 9
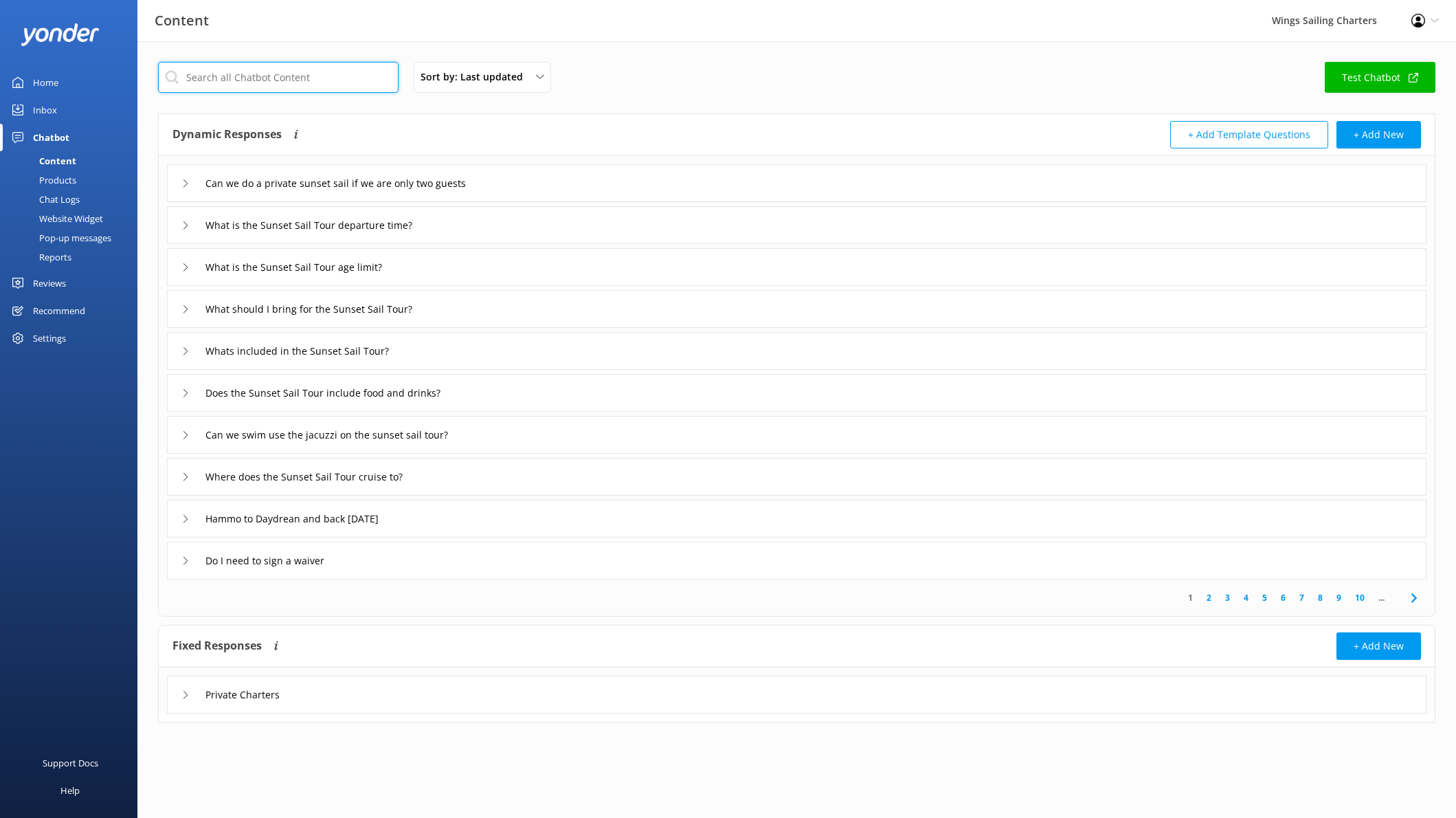
click at [288, 83] on input "text" at bounding box center [278, 77] width 241 height 31
type input "l"
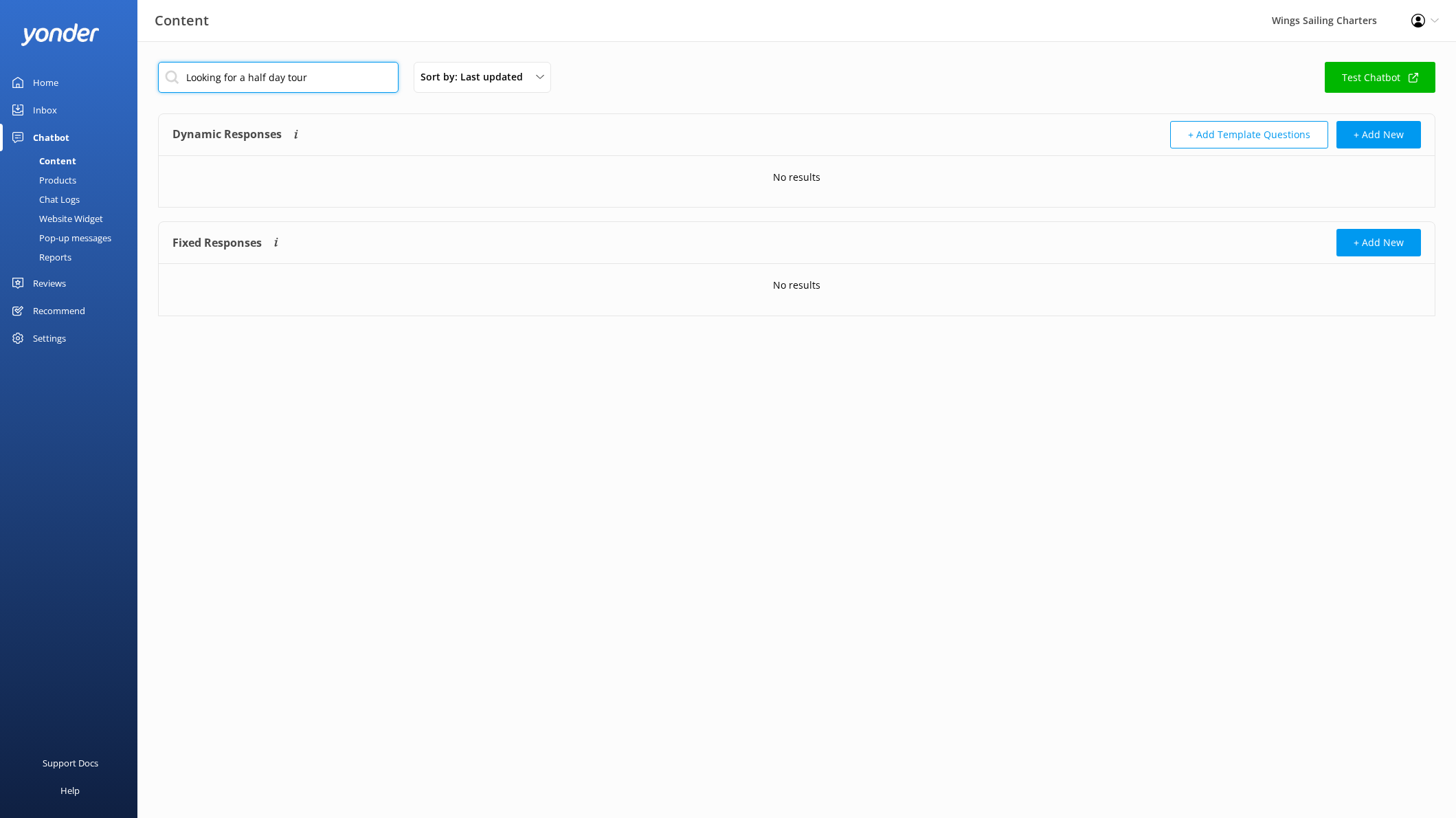
type input "Looking for a half day tour"
click at [1380, 128] on button "+ Add New" at bounding box center [1379, 134] width 85 height 28
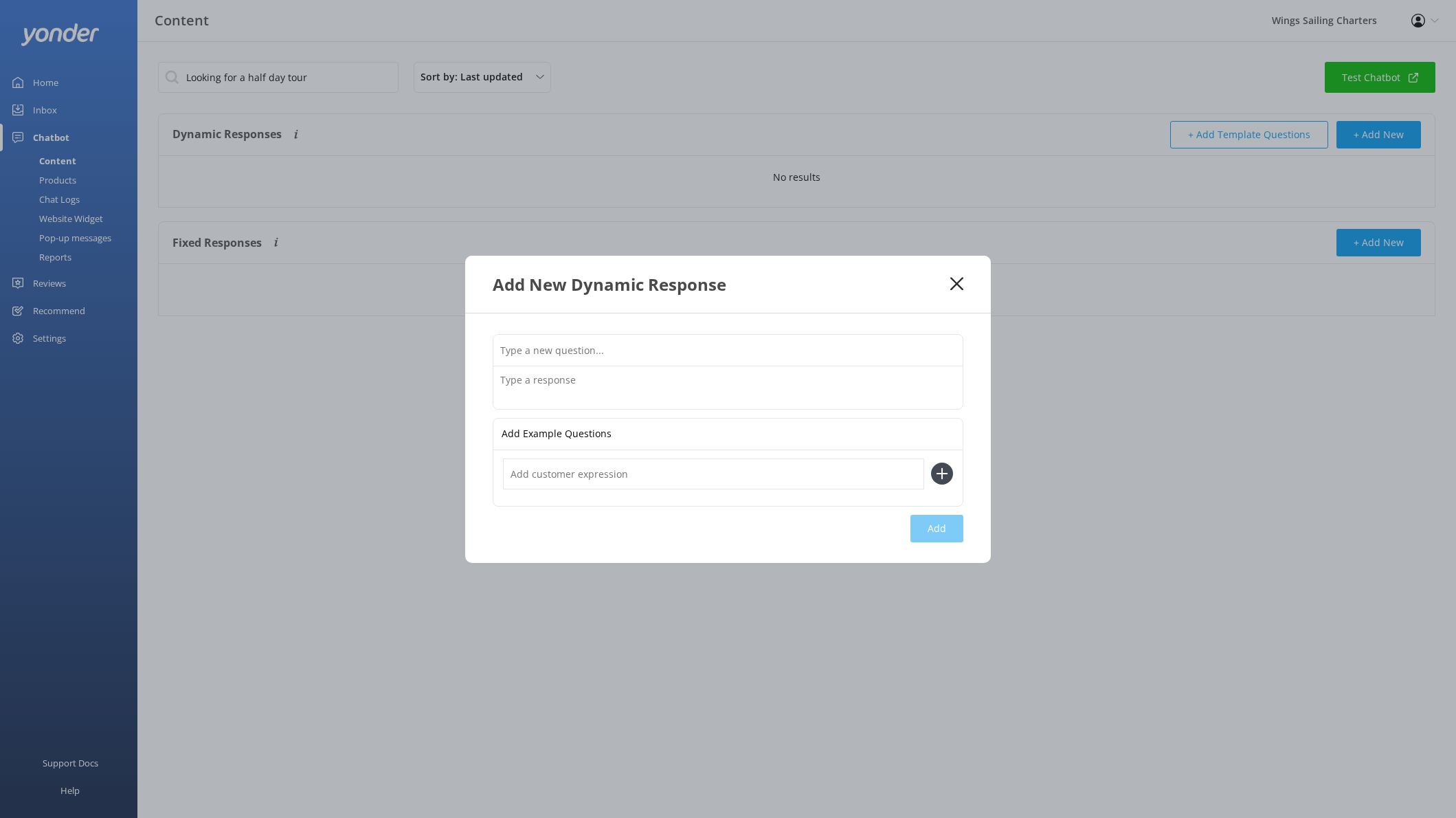
click at [571, 357] on input "text" at bounding box center [728, 350] width 469 height 31
type input "We are looking for a half day snorkelling tour"
